Goal: Information Seeking & Learning: Check status

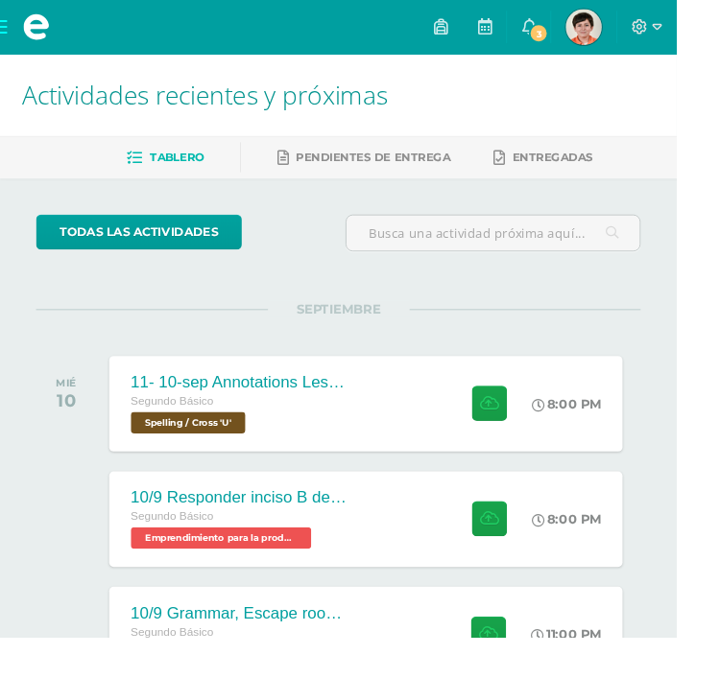
click at [512, 35] on span "3" at bounding box center [572, 35] width 21 height 21
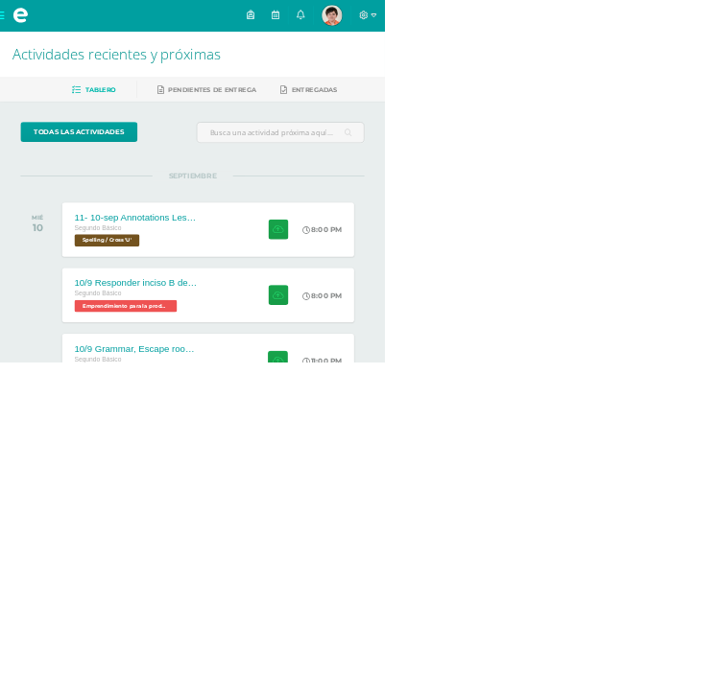
scroll to position [63, 0]
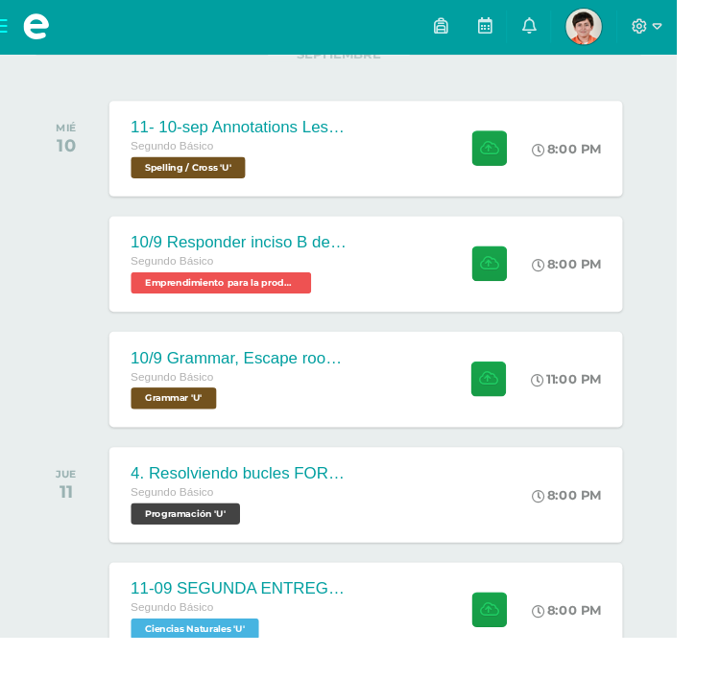
scroll to position [274, 0]
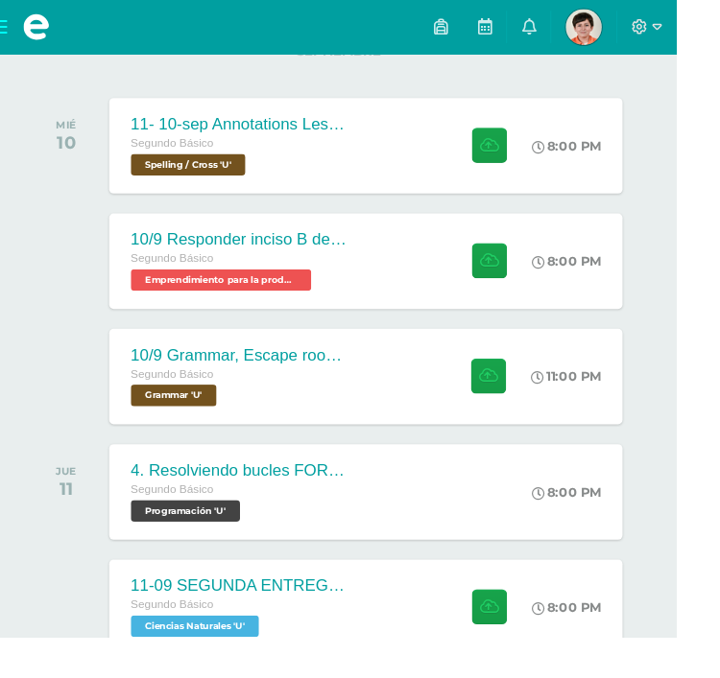
click at [169, 287] on div "Segundo Básico" at bounding box center [254, 276] width 230 height 21
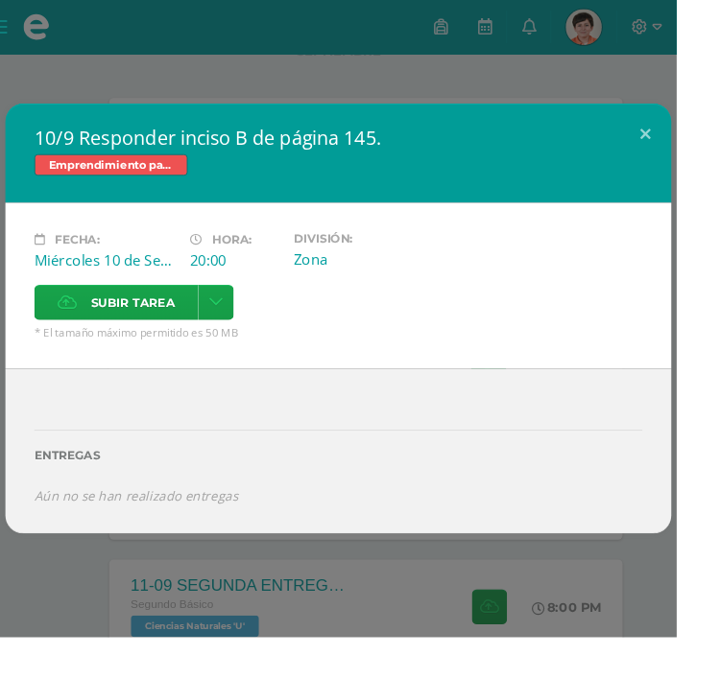
click at [512, 176] on button at bounding box center [686, 142] width 55 height 65
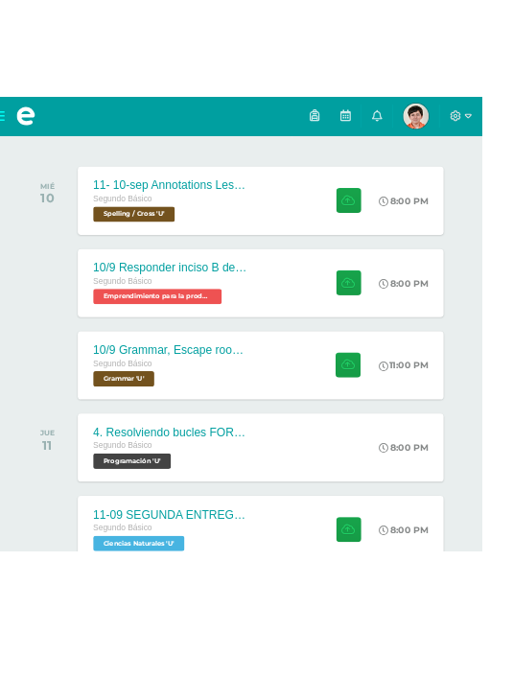
scroll to position [575, 0]
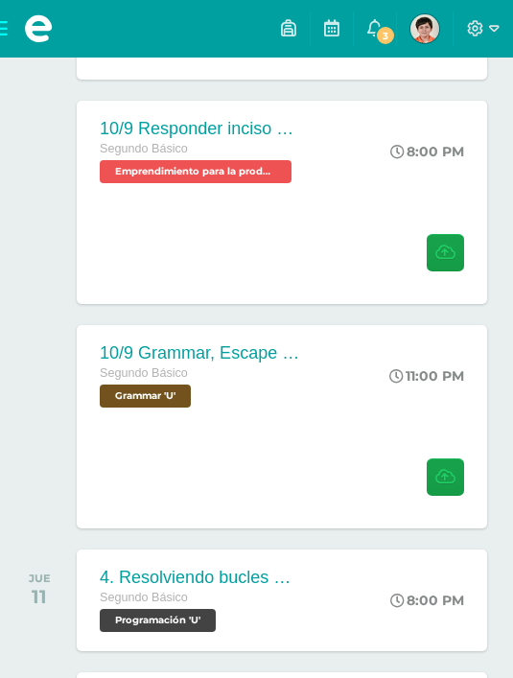
click at [394, 35] on span "3" at bounding box center [385, 35] width 21 height 21
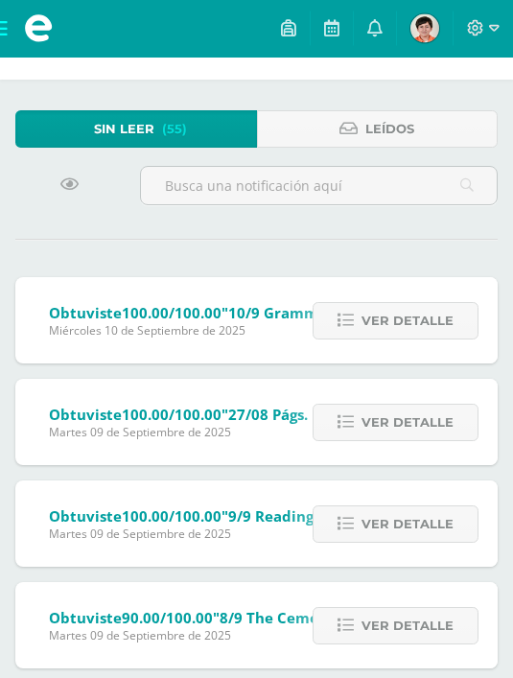
scroll to position [63, 0]
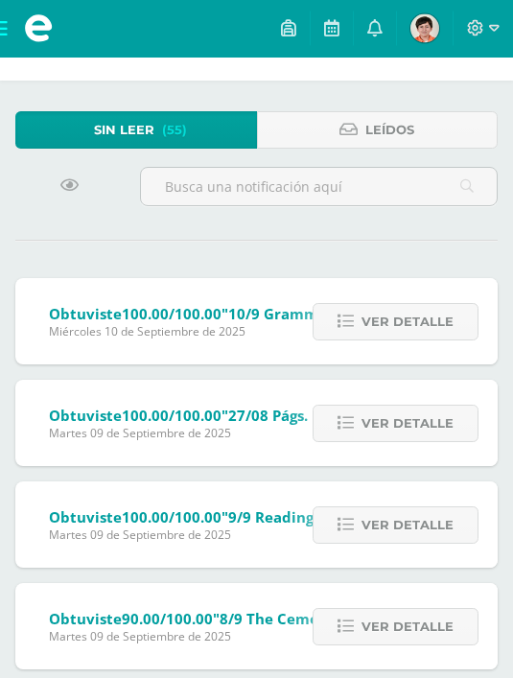
click at [409, 504] on div "Ver detalle" at bounding box center [391, 526] width 214 height 86
click at [408, 504] on div "Ver detalle" at bounding box center [391, 526] width 214 height 86
click at [417, 532] on span "Ver detalle" at bounding box center [408, 526] width 92 height 35
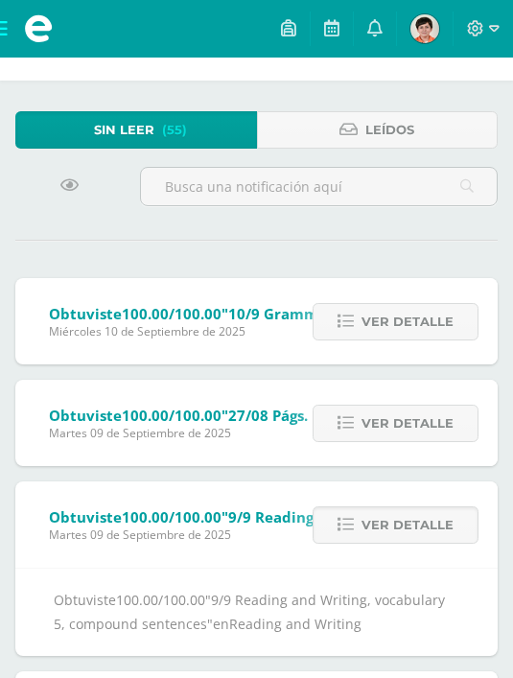
click at [61, 175] on link "Marcar todas como leídas" at bounding box center [69, 185] width 37 height 37
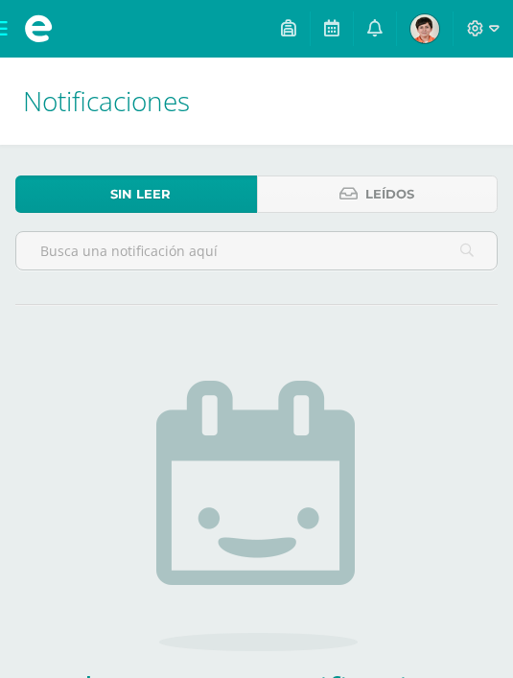
click at [1, 22] on span at bounding box center [38, 29] width 77 height 58
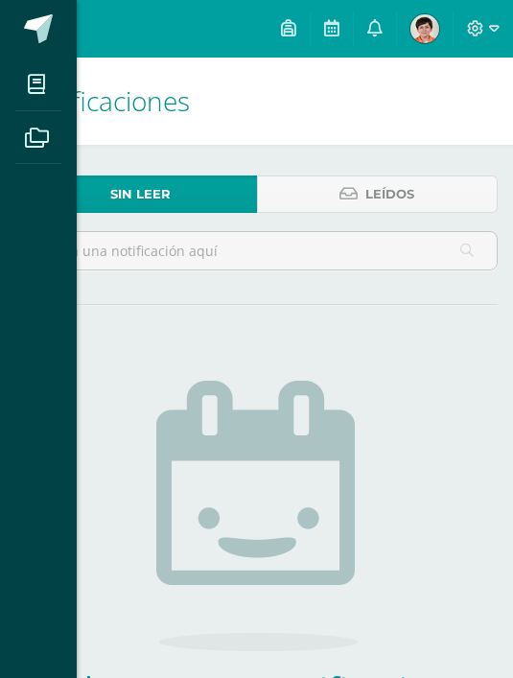
click at [33, 23] on span at bounding box center [39, 28] width 29 height 29
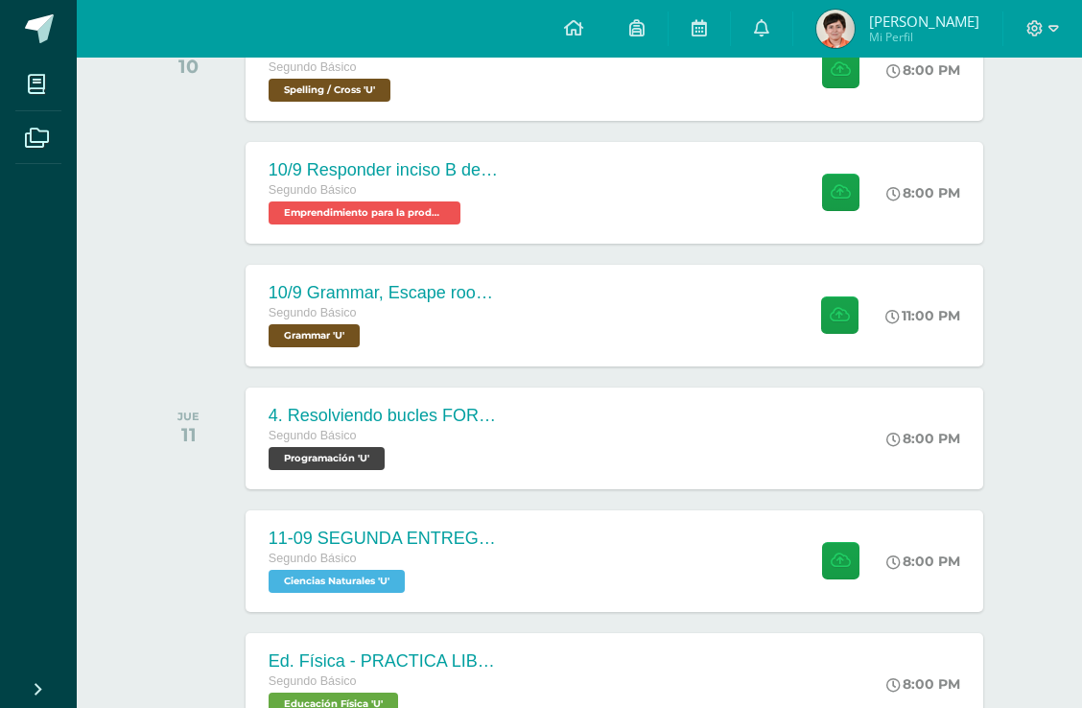
scroll to position [361, 0]
